Goal: Find specific page/section: Find specific page/section

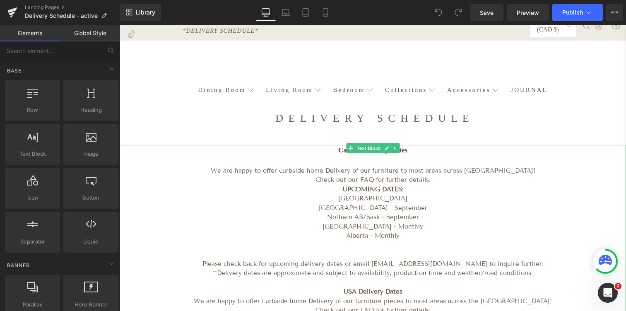
scroll to position [19, 0]
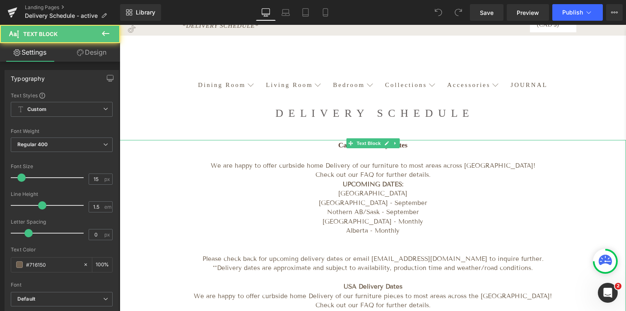
click at [328, 213] on p "Nothern AB/Sask - September" at bounding box center [373, 213] width 507 height 10
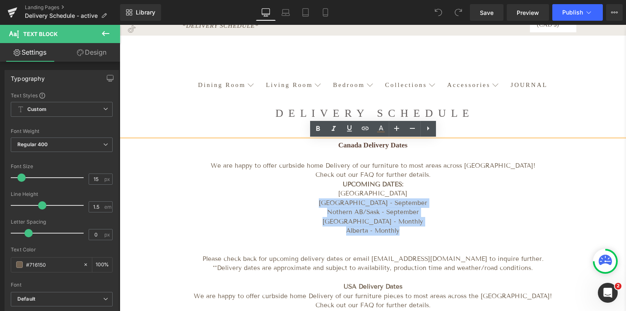
drag, startPoint x: 403, startPoint y: 230, endPoint x: 325, endPoint y: 203, distance: 82.1
click at [325, 203] on div "Canada Delivery Dates We are happy to offer curbside home Delivery of our furni…" at bounding box center [373, 262] width 507 height 245
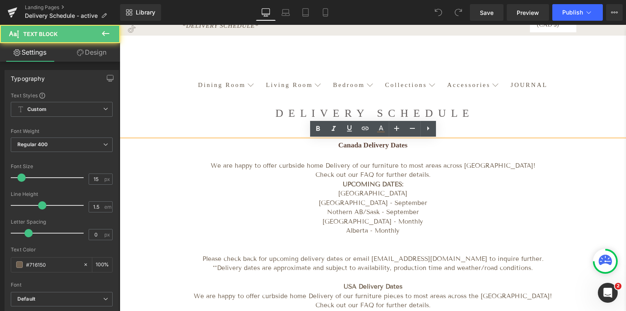
click at [347, 218] on p "[GEOGRAPHIC_DATA] - Monthly" at bounding box center [373, 222] width 507 height 10
click at [310, 217] on p "[GEOGRAPHIC_DATA] - Monthly" at bounding box center [373, 222] width 507 height 10
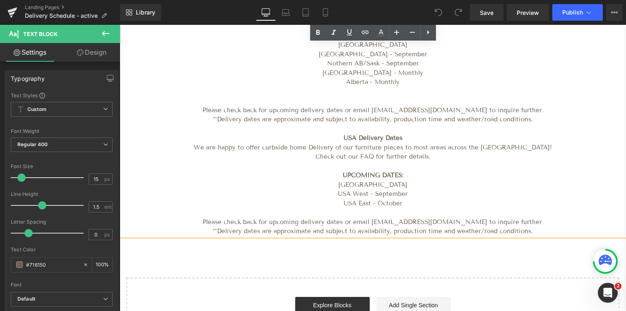
scroll to position [167, 0]
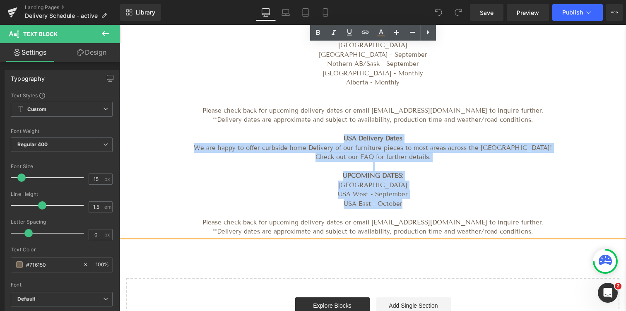
drag, startPoint x: 414, startPoint y: 203, endPoint x: 333, endPoint y: 141, distance: 101.7
click at [333, 141] on div "Canada Delivery Dates We are happy to offer curbside home Delivery of our furni…" at bounding box center [373, 114] width 507 height 245
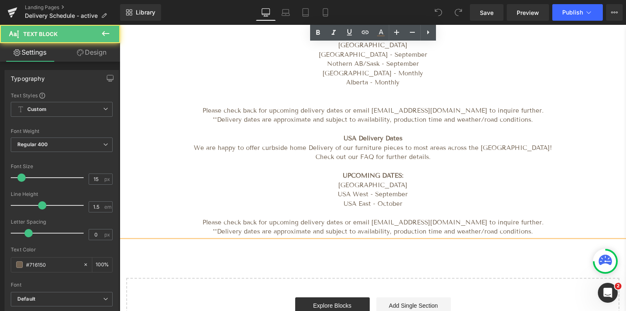
click at [319, 133] on p at bounding box center [373, 130] width 507 height 10
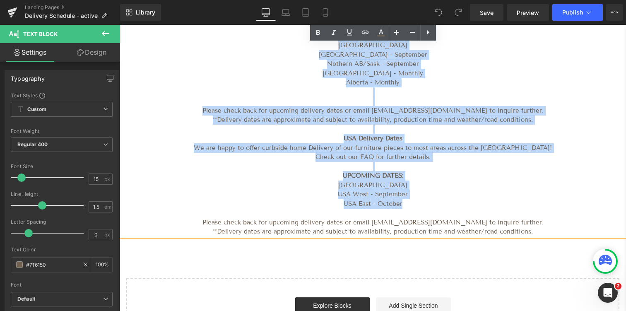
drag, startPoint x: 353, startPoint y: 45, endPoint x: 415, endPoint y: 203, distance: 170.5
click at [415, 204] on div "Canada Delivery Dates We are happy to offer curbside home Delivery of our furni…" at bounding box center [373, 114] width 507 height 245
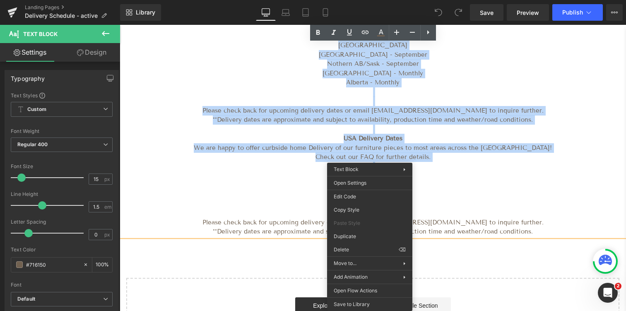
click at [296, 188] on p "USA" at bounding box center [373, 186] width 507 height 10
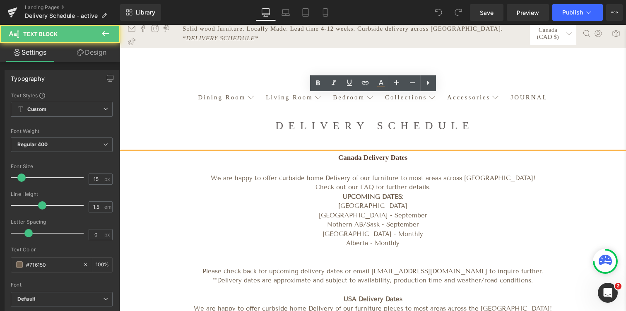
scroll to position [0, 0]
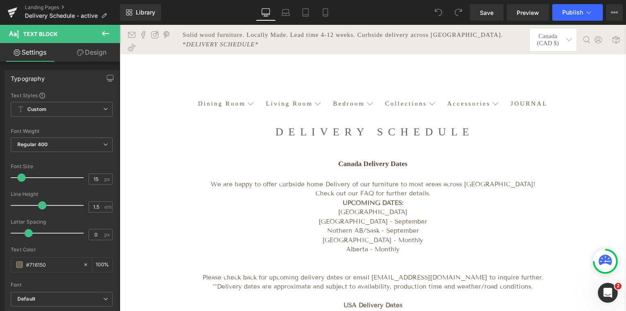
click at [106, 31] on icon at bounding box center [106, 34] width 10 height 10
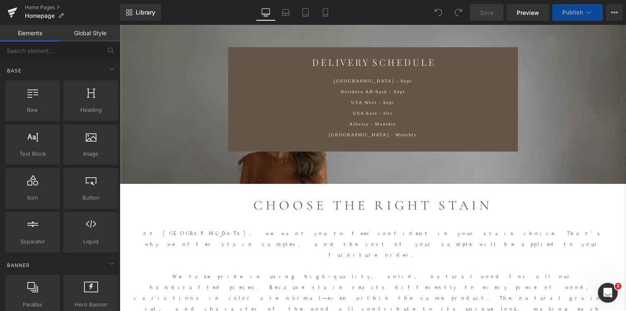
scroll to position [2515, 0]
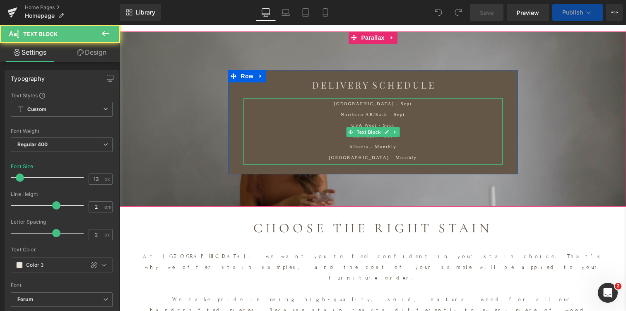
click at [292, 130] on p "USA East - Oct" at bounding box center [373, 135] width 234 height 11
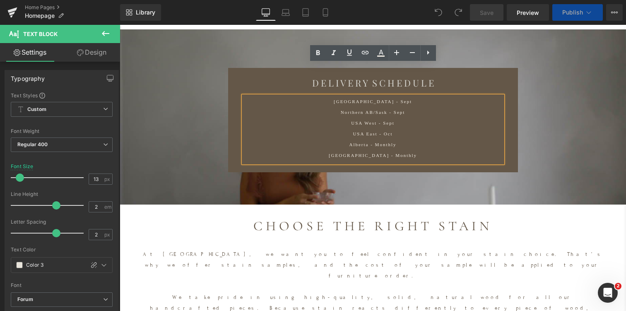
scroll to position [3977, 507]
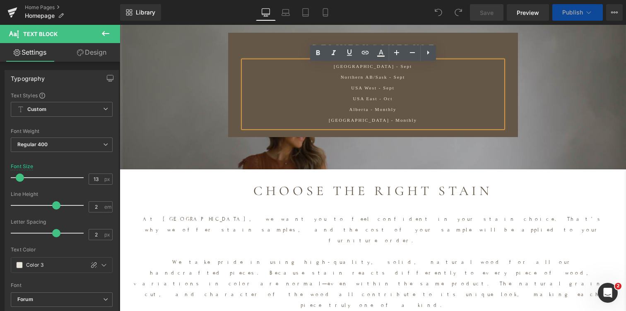
click at [363, 90] on span "USA West - Sept" at bounding box center [372, 87] width 43 height 5
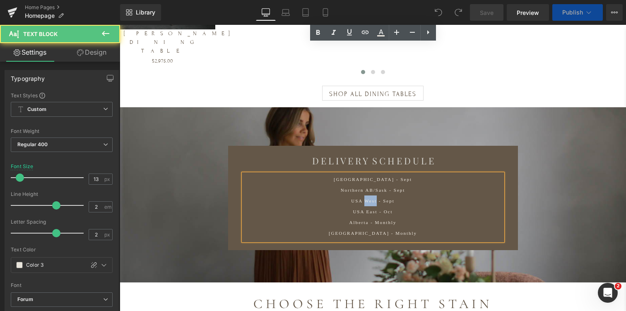
click at [363, 198] on span "USA West - Sept" at bounding box center [372, 200] width 43 height 5
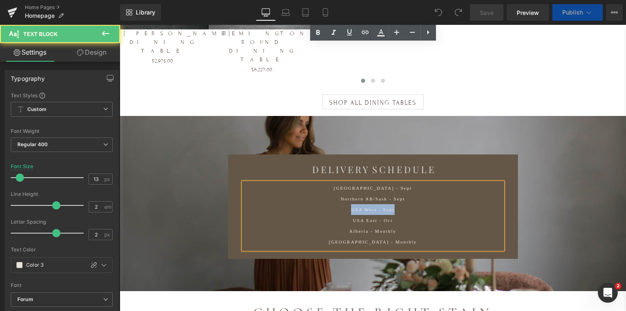
click at [363, 207] on span "USA West - Sept" at bounding box center [372, 209] width 43 height 5
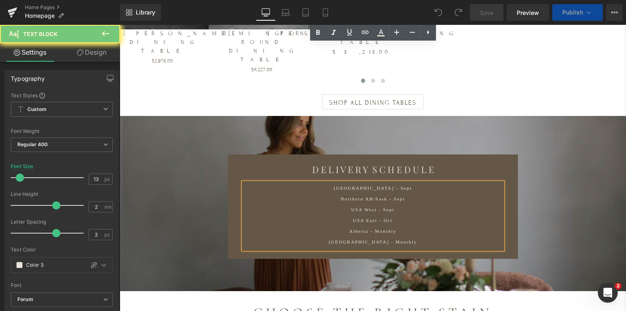
click at [397, 226] on p "Alberta - Monthly" at bounding box center [373, 231] width 234 height 11
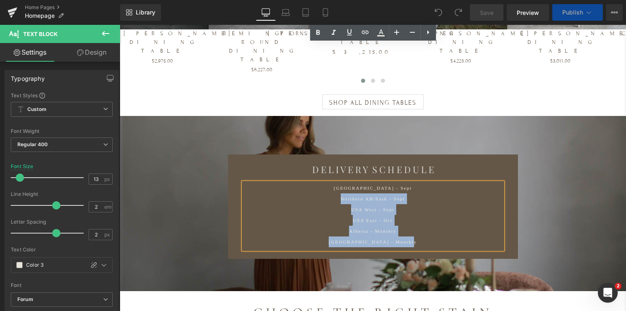
scroll to position [4010, 507]
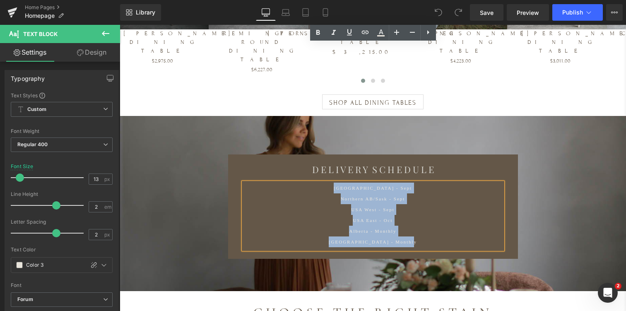
drag, startPoint x: 415, startPoint y: 125, endPoint x: 314, endPoint y: 67, distance: 116.7
click at [314, 183] on div "[GEOGRAPHIC_DATA] - Sept [GEOGRAPHIC_DATA]/[GEOGRAPHIC_DATA] - Sept [GEOGRAPHIC…" at bounding box center [373, 216] width 259 height 67
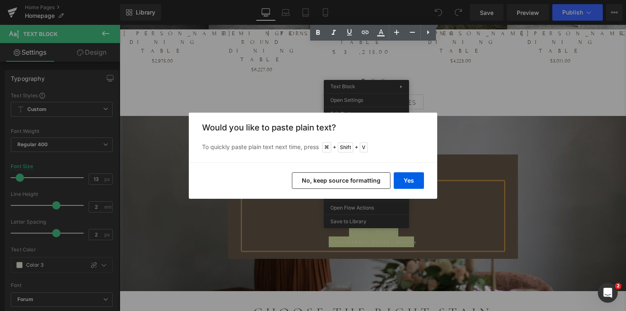
click at [374, 179] on button "No, keep source formatting" at bounding box center [341, 180] width 99 height 17
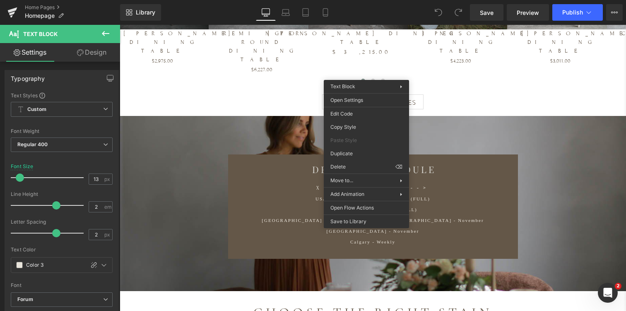
scroll to position [4, 4]
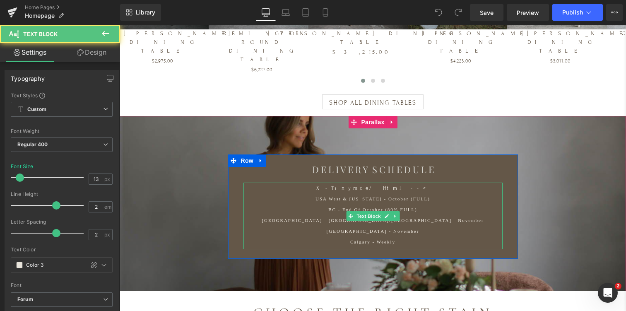
click at [440, 226] on div "[GEOGRAPHIC_DATA] - November" at bounding box center [373, 231] width 234 height 11
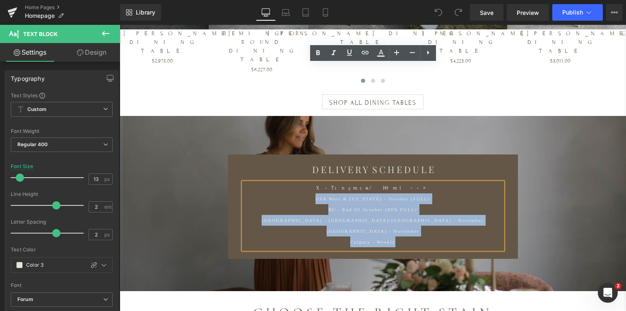
drag, startPoint x: 407, startPoint y: 65, endPoint x: 324, endPoint y: 62, distance: 83.3
click at [324, 183] on div "x-tinymce/html --> [GEOGRAPHIC_DATA] [GEOGRAPHIC_DATA] & [US_STATE] - October (…" at bounding box center [373, 216] width 259 height 67
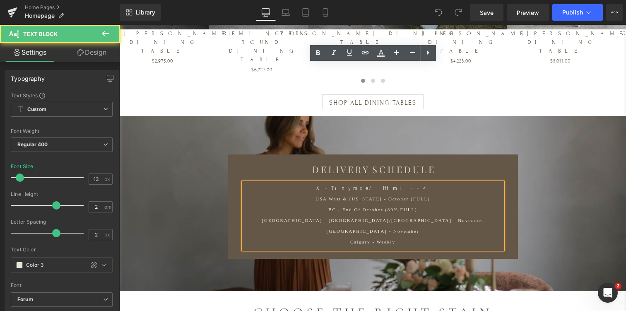
click at [335, 183] on p "x-tinymce/html -->" at bounding box center [373, 188] width 234 height 11
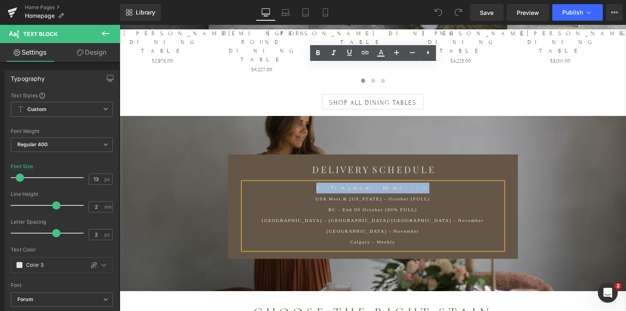
drag, startPoint x: 415, startPoint y: 68, endPoint x: 323, endPoint y: 66, distance: 92.4
click at [323, 183] on p "x-tinymce/html -->" at bounding box center [373, 188] width 234 height 11
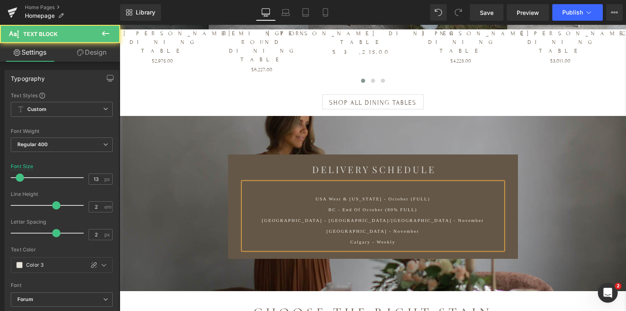
click at [268, 215] on div "[GEOGRAPHIC_DATA] - [GEOGRAPHIC_DATA]/[GEOGRAPHIC_DATA] - November" at bounding box center [373, 220] width 234 height 11
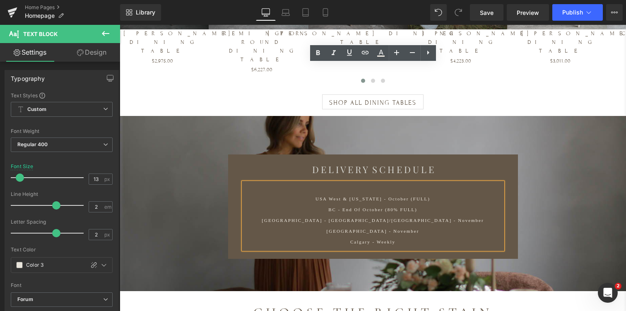
click at [234, 163] on div "D E L I V E R Y S C H E D U L E Heading [GEOGRAPHIC_DATA] West & [US_STATE] - O…" at bounding box center [373, 207] width 290 height 88
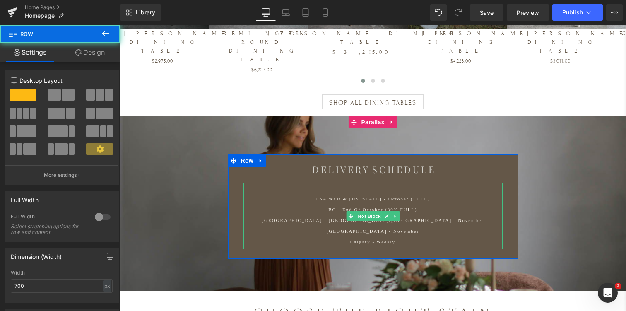
click at [331, 217] on span "[GEOGRAPHIC_DATA] - [GEOGRAPHIC_DATA]/[GEOGRAPHIC_DATA] - November" at bounding box center [373, 220] width 222 height 6
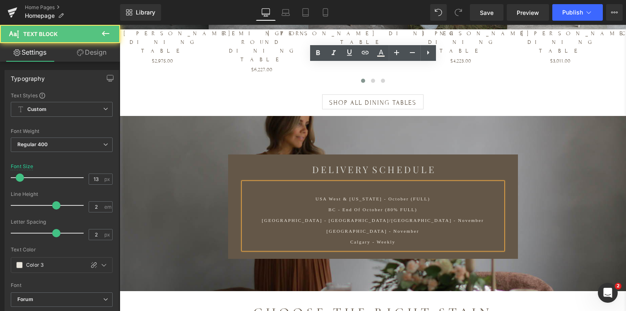
click at [323, 193] on div "USA West & [US_STATE] - October (FULL) [GEOGRAPHIC_DATA] - End of October (80% …" at bounding box center [373, 204] width 234 height 22
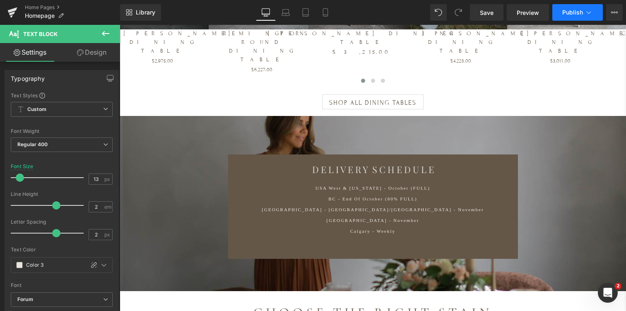
click at [572, 10] on span "Publish" at bounding box center [573, 12] width 21 height 7
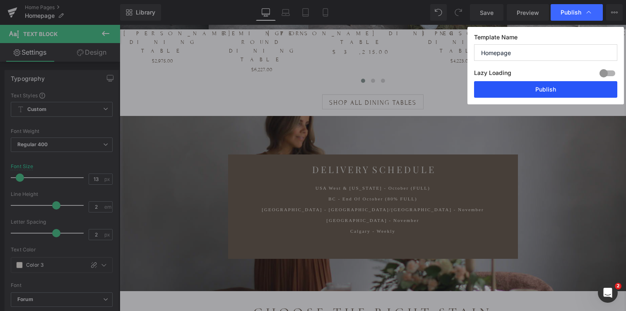
drag, startPoint x: 541, startPoint y: 91, endPoint x: 172, endPoint y: 108, distance: 369.5
click at [541, 91] on button "Publish" at bounding box center [545, 89] width 143 height 17
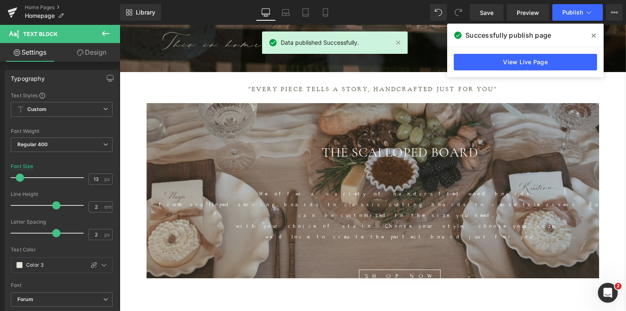
scroll to position [0, 0]
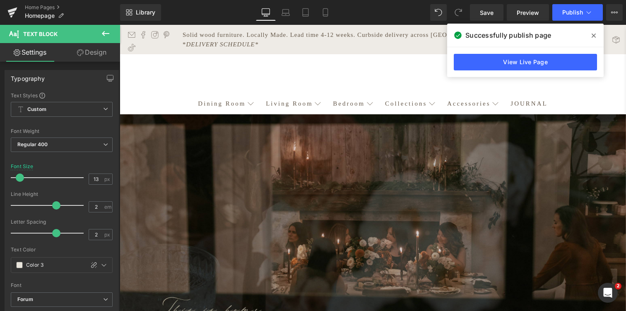
click at [590, 39] on span at bounding box center [593, 35] width 13 height 13
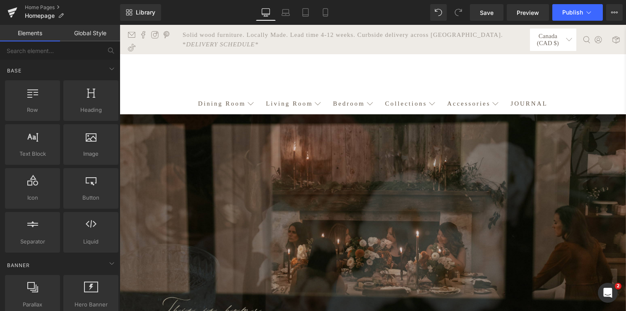
click at [258, 41] on em "DELIVERY SCHEDULE*" at bounding box center [222, 44] width 72 height 7
click at [167, 45] on ul at bounding box center [153, 40] width 51 height 26
click at [35, 8] on link "Home Pages" at bounding box center [72, 7] width 95 height 7
